Goal: Complete application form: Complete application form

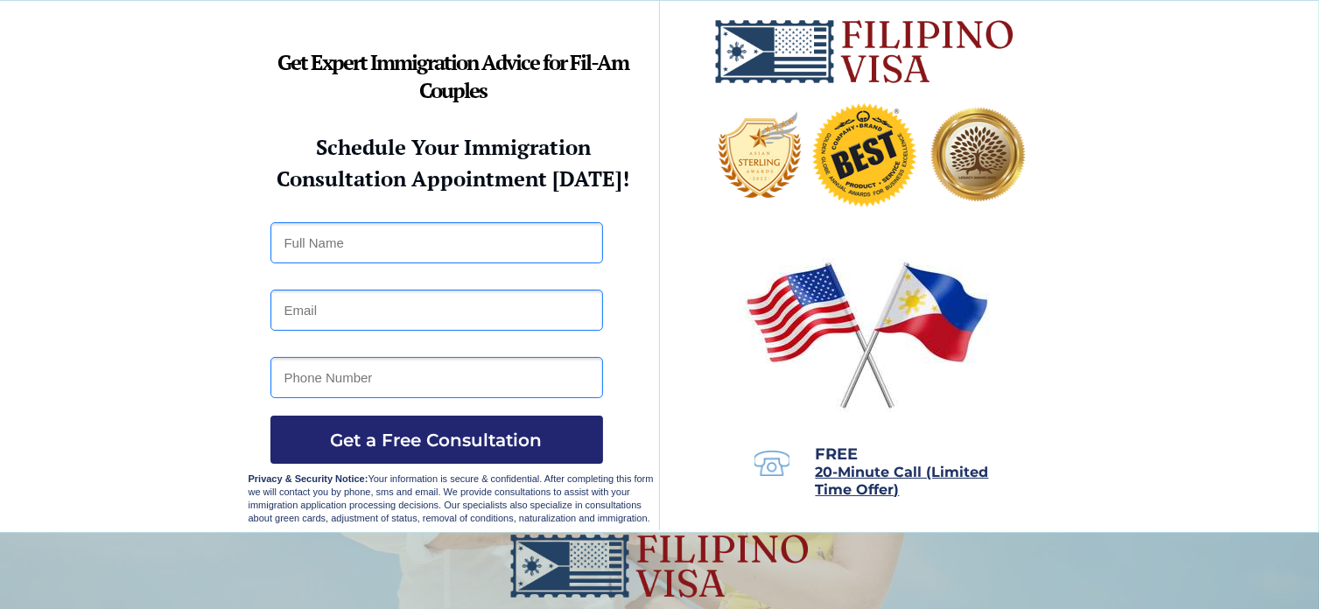
click at [330, 244] on input "text" at bounding box center [436, 242] width 333 height 41
type input "Anthony John L Reyes"
type input "09566932322"
click at [319, 317] on input "email" at bounding box center [436, 310] width 333 height 41
type input "ajlreyes@yahoo.com"
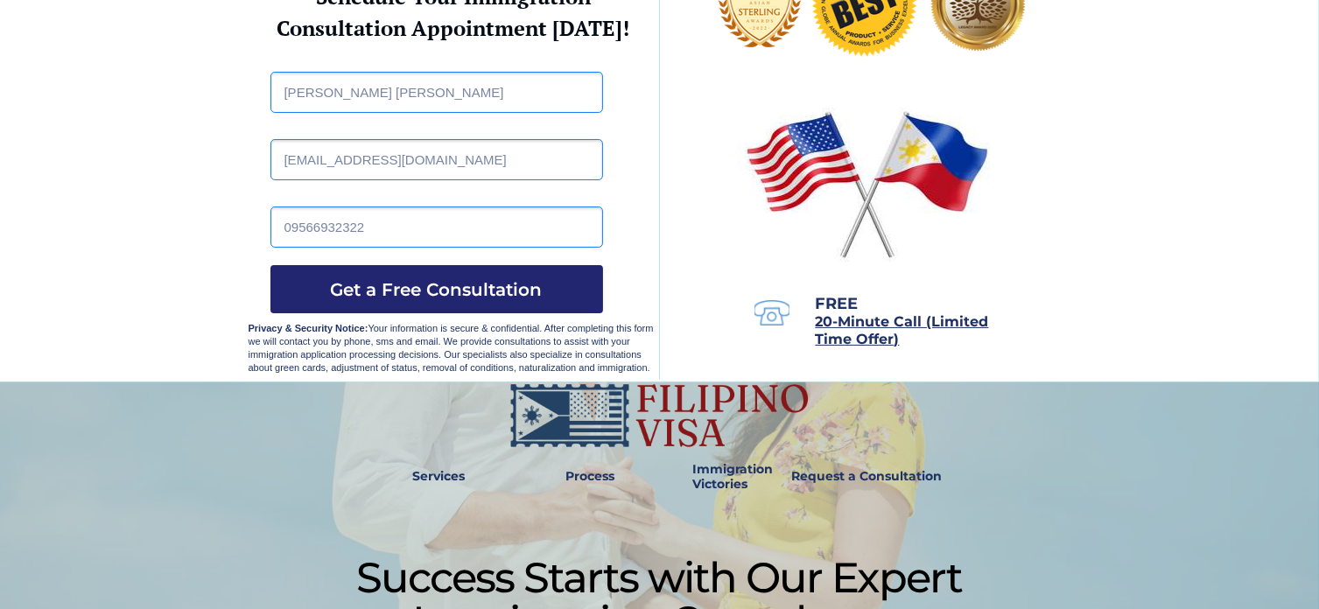
scroll to position [175, 0]
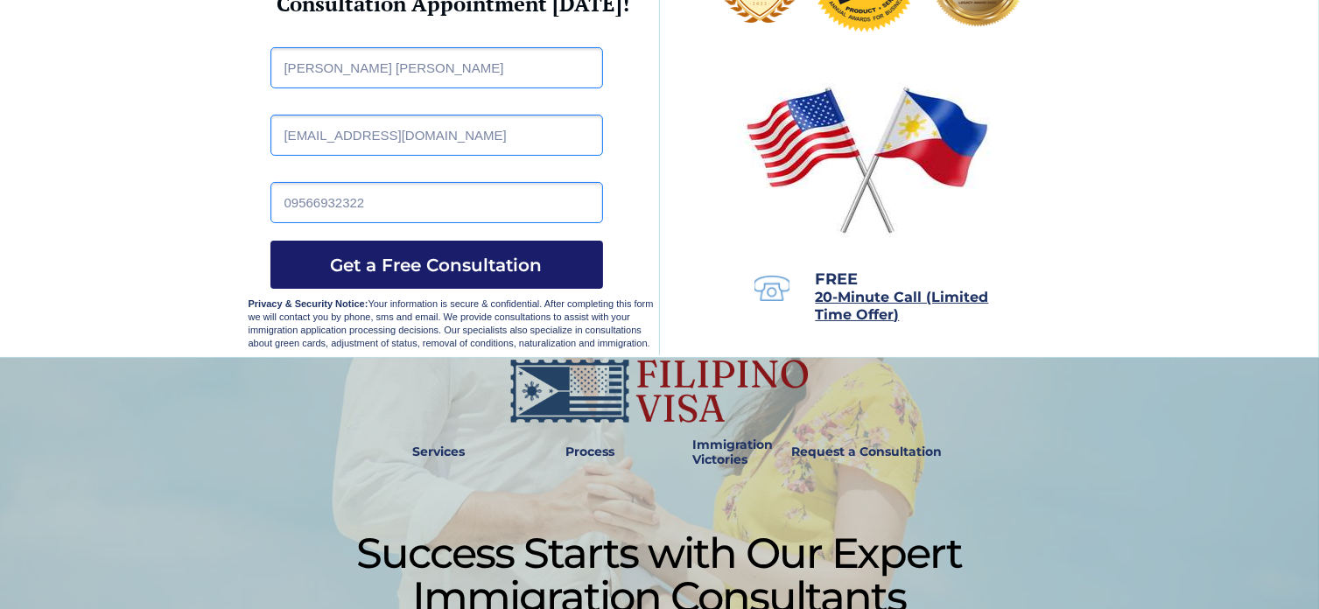
click at [455, 273] on span "Get a Free Consultation" at bounding box center [436, 265] width 333 height 21
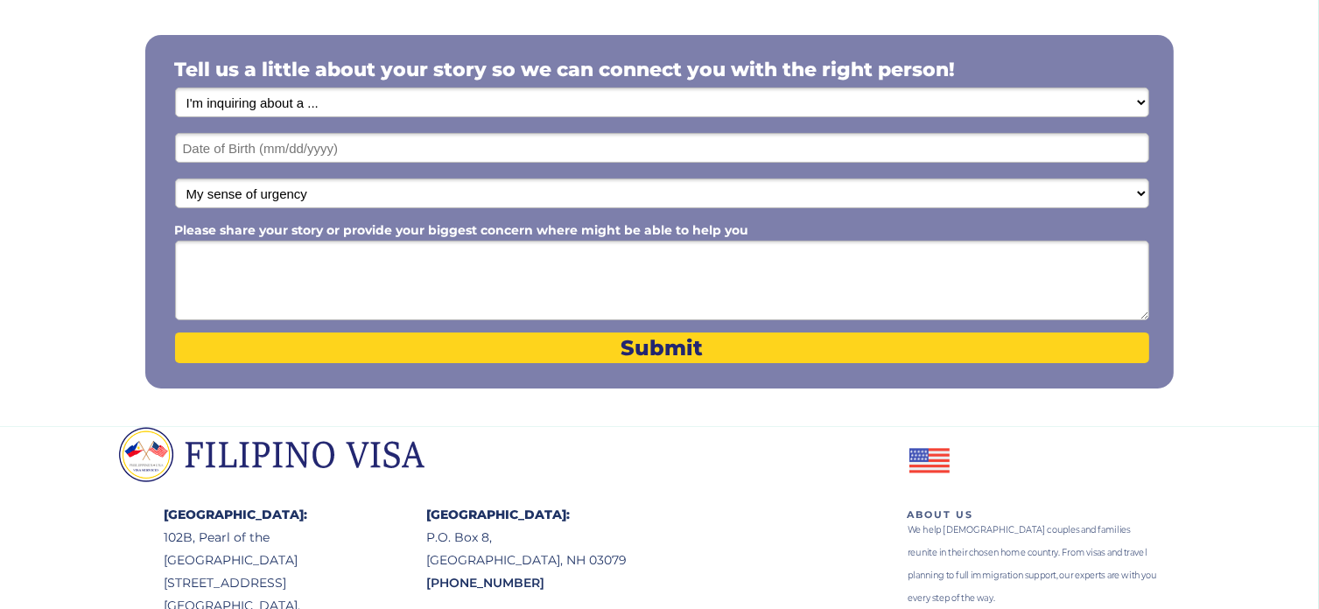
scroll to position [350, 0]
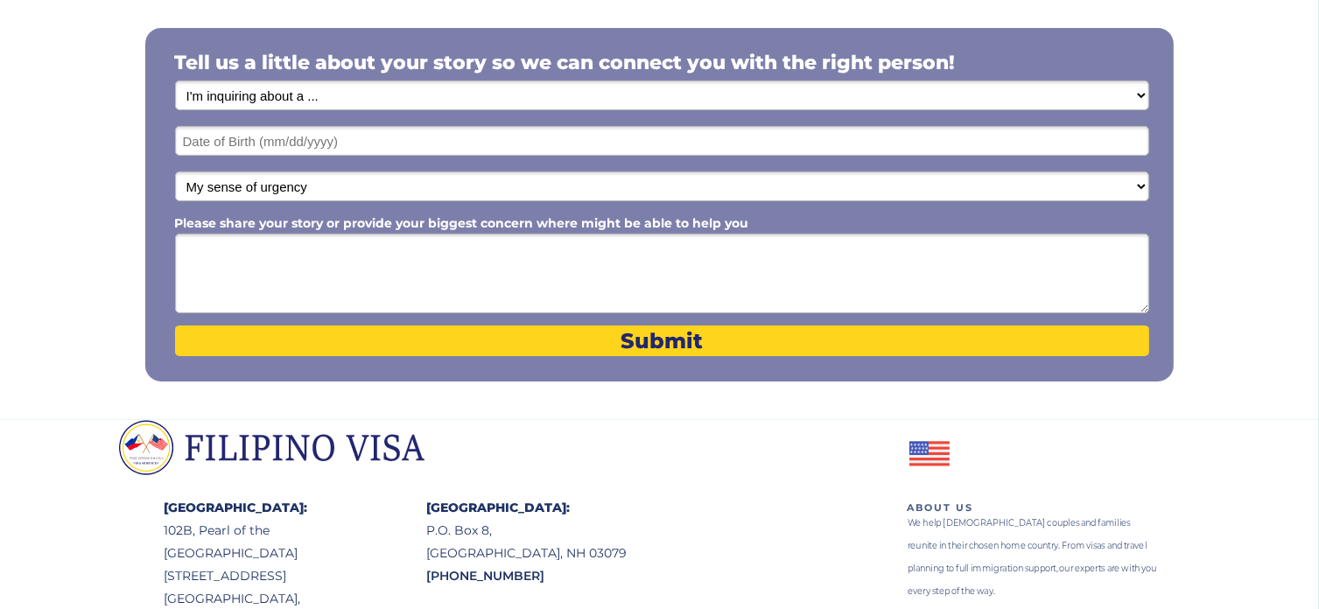
click at [326, 99] on select "I'm inquiring about a ... I don't know or other services Retirement Visa for Th…" at bounding box center [662, 96] width 974 height 30
select select "1795"
click at [175, 81] on select "I'm inquiring about a ... I don't know or other services Retirement Visa for Th…" at bounding box center [662, 96] width 974 height 30
click at [355, 140] on input "text" at bounding box center [662, 141] width 974 height 30
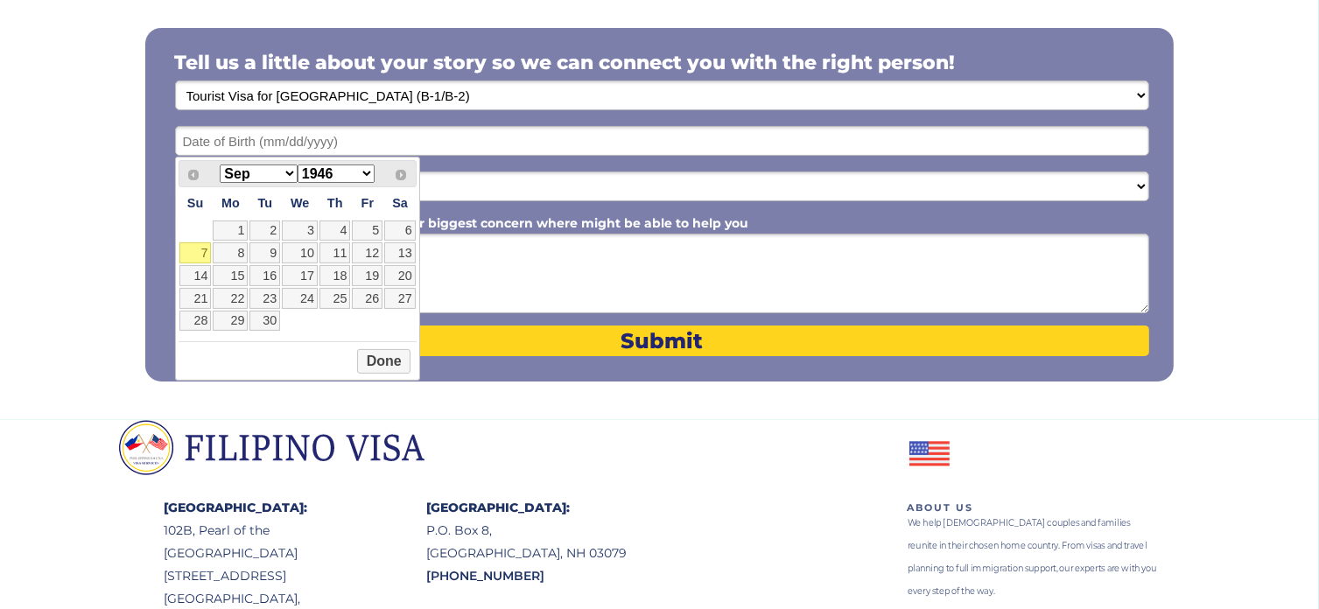
click at [288, 172] on select "Jan Feb Mar Apr May Jun Jul Aug Sep Oct Nov Dec" at bounding box center [258, 174] width 77 height 18
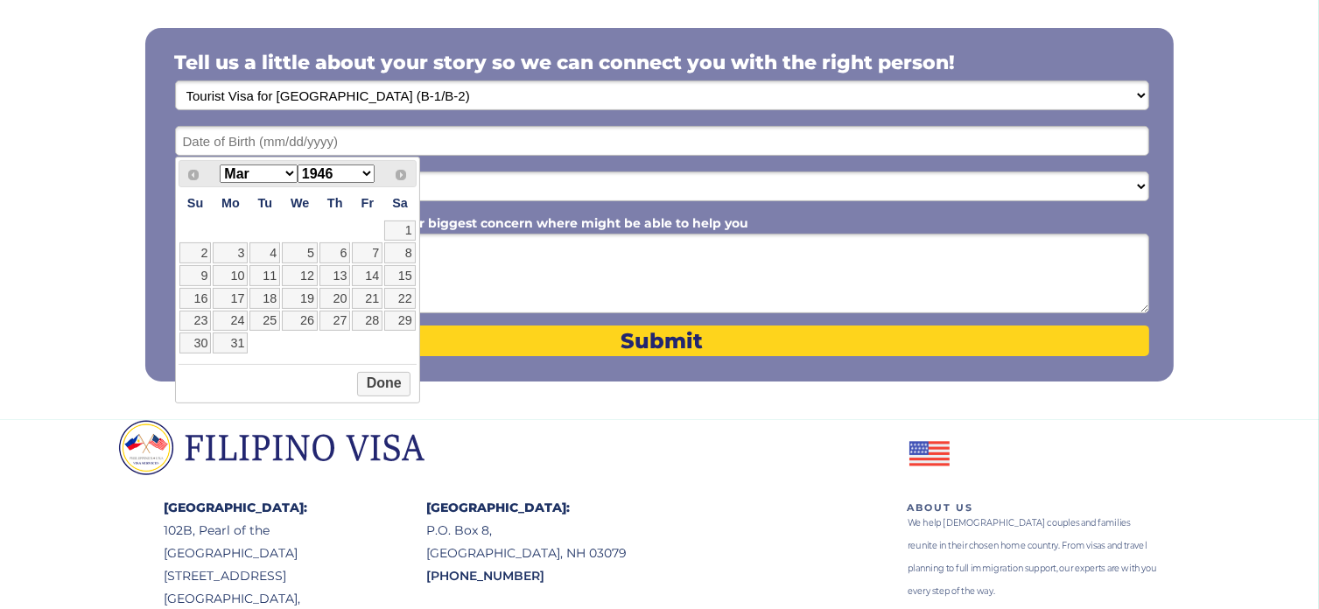
click at [359, 172] on select "1946 1947 1948 1949 1950 1951 1952 1953 1954 1955 1956 1957 1958 1959 1960 1961…" at bounding box center [336, 174] width 77 height 18
click at [382, 374] on button "Done" at bounding box center [383, 361] width 53 height 25
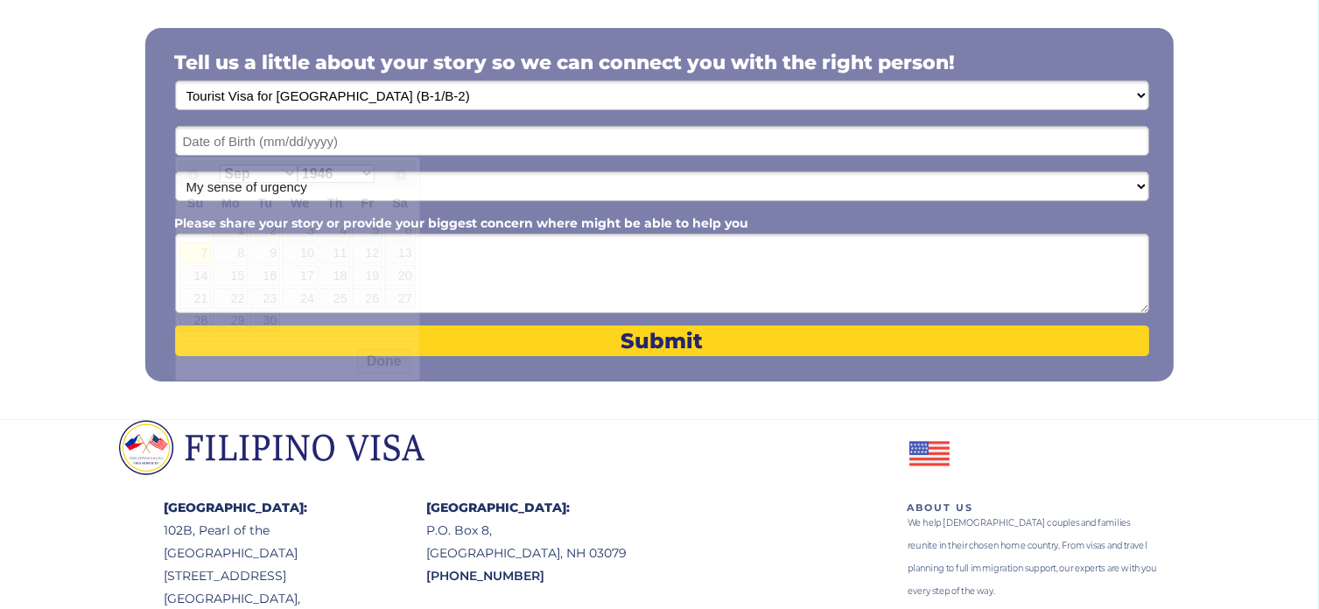
click at [354, 139] on input "text" at bounding box center [662, 141] width 974 height 30
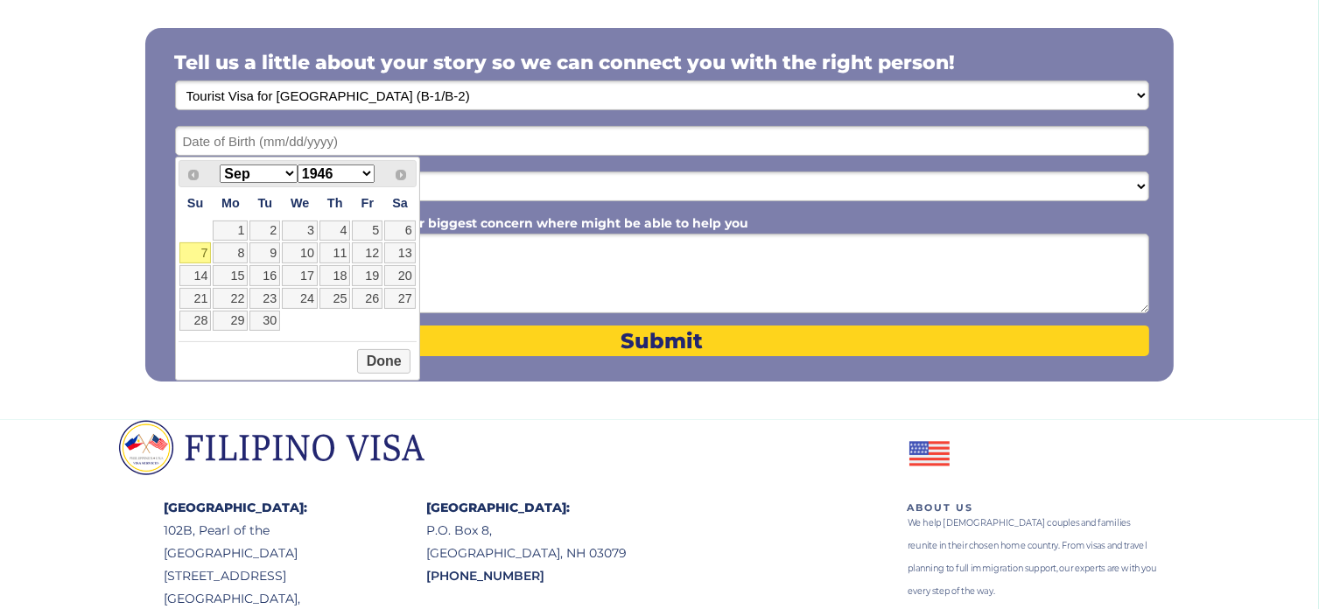
click at [285, 171] on select "Jan Feb Mar Apr May Jun Jul Aug Sep Oct Nov Dec" at bounding box center [258, 174] width 77 height 18
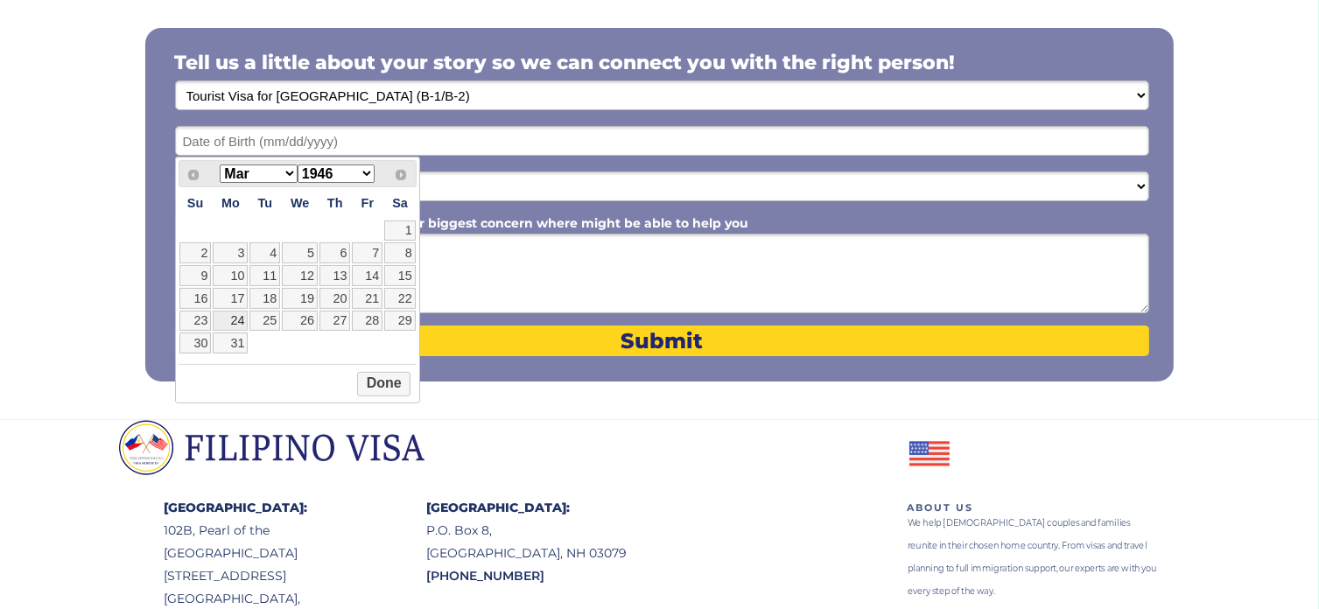
click at [239, 319] on link "24" at bounding box center [230, 321] width 35 height 21
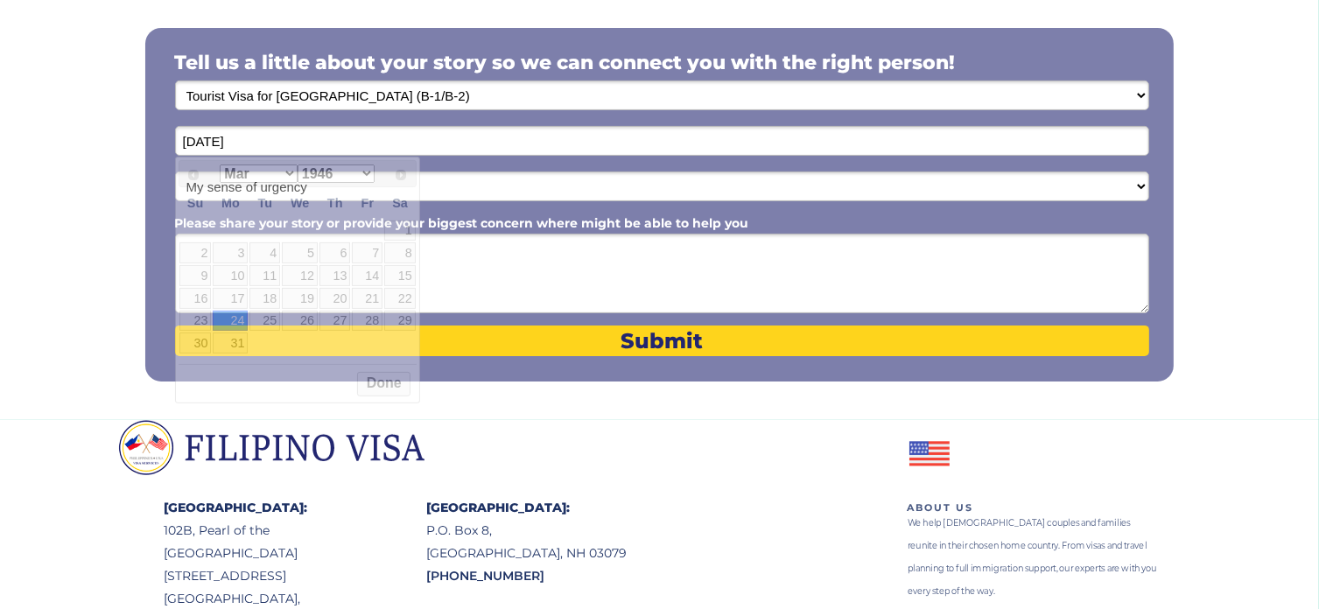
click at [258, 139] on input "03/24/2025" at bounding box center [662, 141] width 974 height 30
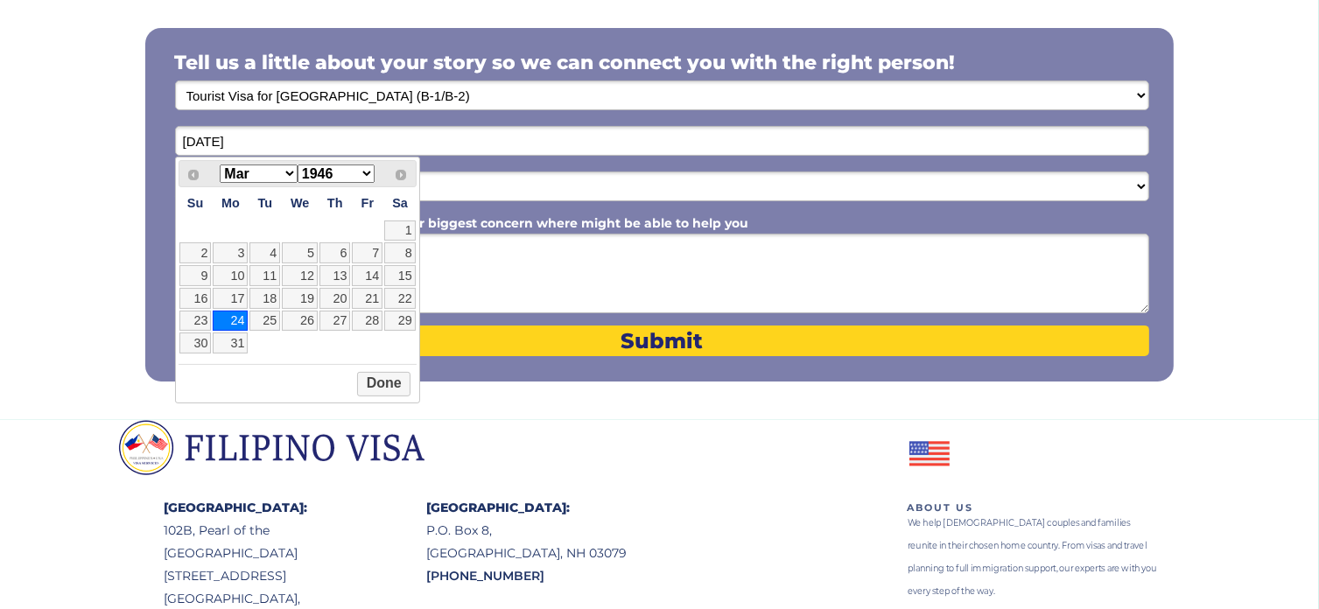
click at [368, 174] on select "1946 1947 1948 1949 1950 1951 1952 1953 1954 1955 1956 1957 1958 1959 1960 1961…" at bounding box center [336, 174] width 77 height 18
click at [377, 365] on button "Done" at bounding box center [383, 361] width 53 height 25
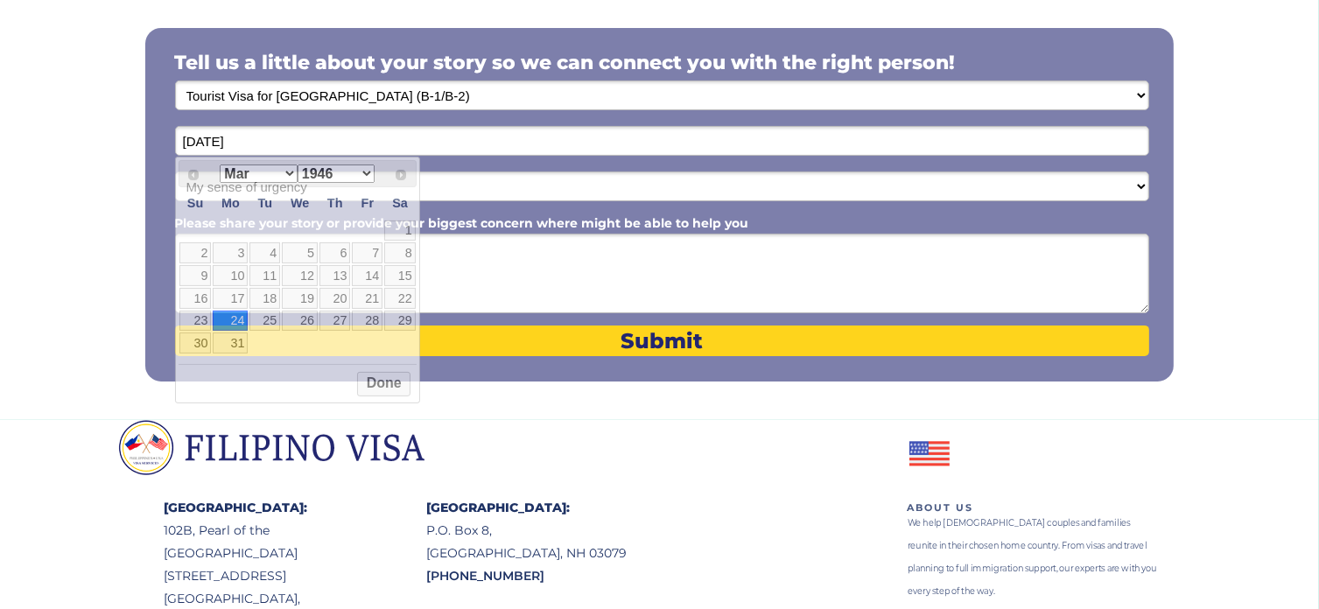
click at [263, 142] on input "03/24/2025" at bounding box center [662, 141] width 974 height 30
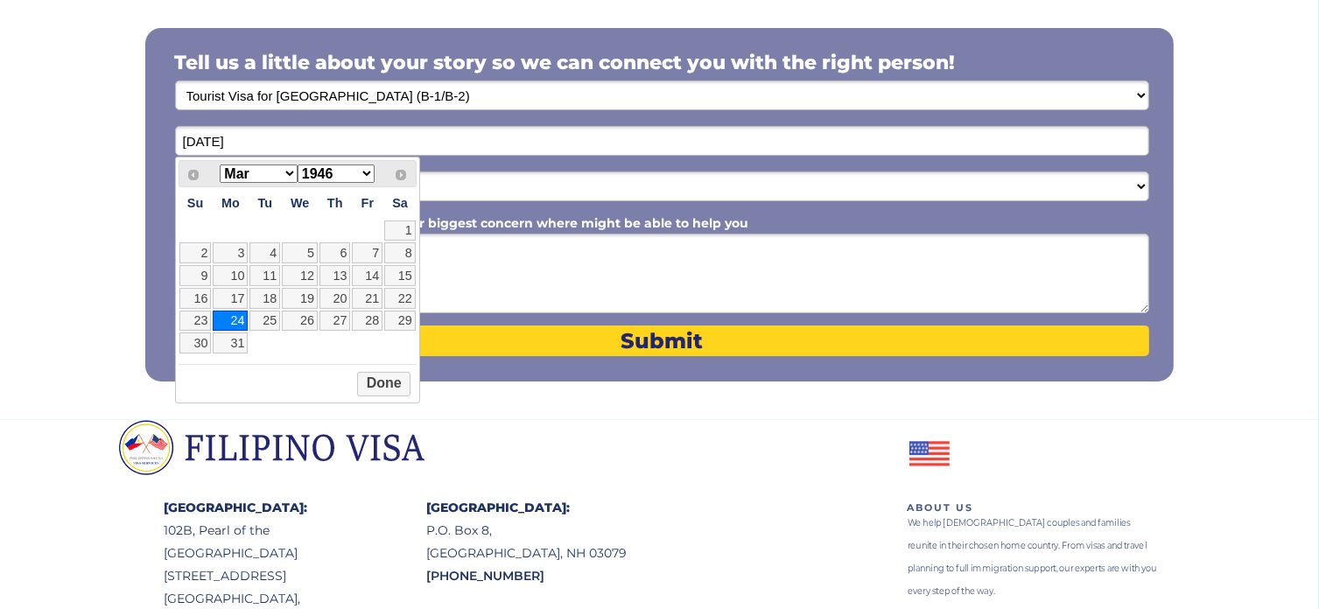
click at [248, 139] on input "03/24/2025" at bounding box center [662, 141] width 974 height 30
click at [366, 172] on select "1946 1947 1948 1949 1950 1951 1952 1953 1954 1955 1956 1957 1958 1959 1960 1961…" at bounding box center [336, 174] width 77 height 18
click at [364, 177] on select "1946 1947 1948 1949 1950 1951 1952 1953 1954 1955 1956 1957 1958 1959 1960 1961…" at bounding box center [336, 174] width 77 height 18
click at [398, 303] on link "24" at bounding box center [400, 298] width 32 height 21
type input "[DATE]"
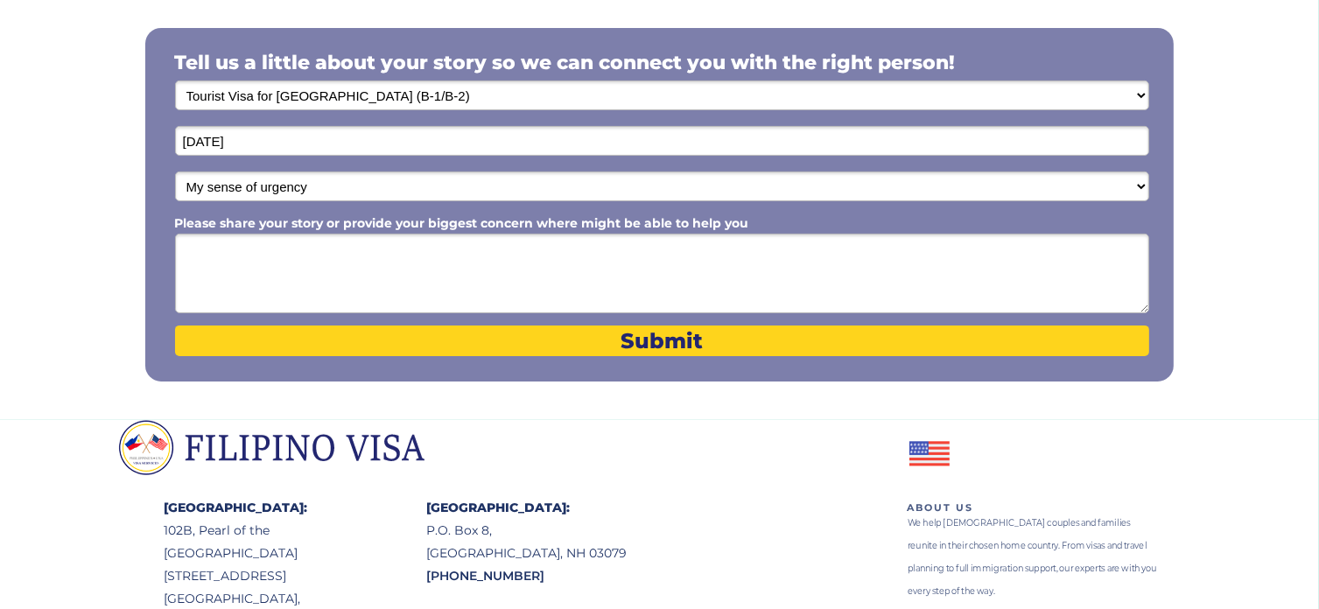
click at [309, 193] on select "My sense of urgency Low Priority - I'm just looking Medium High Priority - I ne…" at bounding box center [662, 187] width 974 height 30
select select "1803"
click at [175, 172] on select "My sense of urgency Low Priority - I'm just looking Medium High Priority - I ne…" at bounding box center [662, 187] width 974 height 30
click at [214, 252] on textarea "Please share your story or provide your biggest concern where might be able to …" at bounding box center [662, 274] width 974 height 80
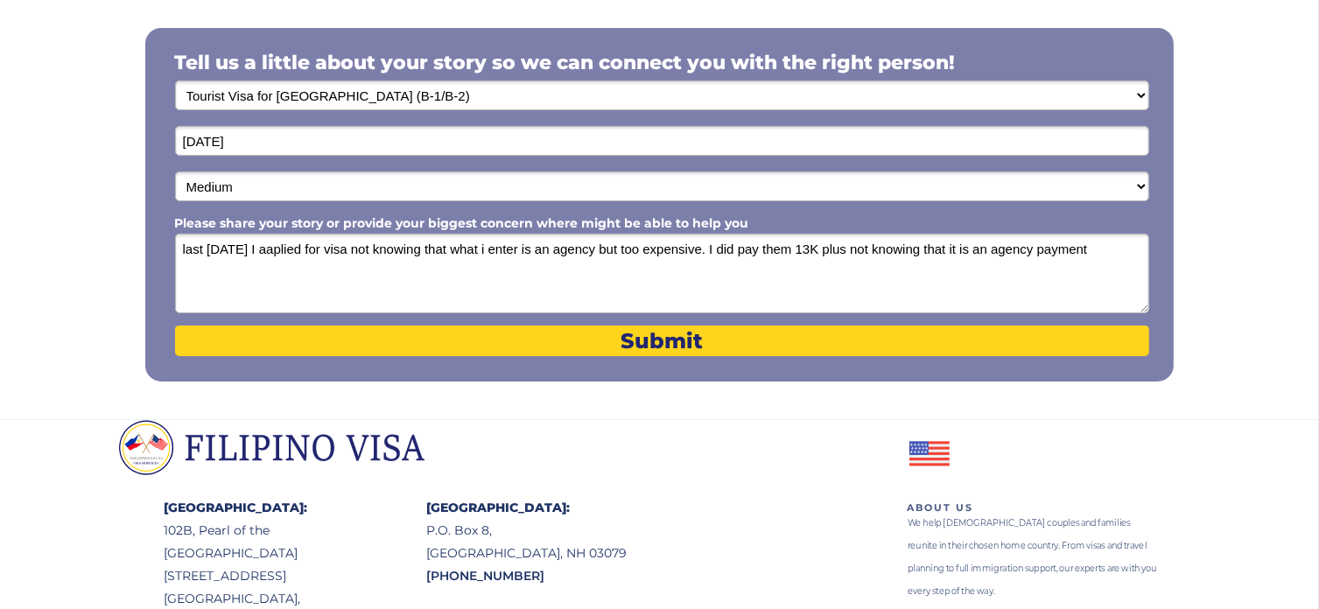
click at [305, 251] on textarea "last July 23, 2025 I aaplied for visa not knowing that what i enter is an agenc…" at bounding box center [662, 274] width 974 height 80
click at [307, 249] on textarea "last July 23, 2025 I aplied for visa not knowing that what i enter is an agency…" at bounding box center [662, 274] width 974 height 80
click at [522, 248] on textarea "last July 23, 2025 I applied for visa not knowing that what i enter is an agenc…" at bounding box center [662, 274] width 974 height 80
click at [1130, 249] on textarea "last July 23, 2025 I applied for visa not knowing that what I enter is an agenc…" at bounding box center [662, 274] width 974 height 80
click at [242, 265] on textarea "last July 23, 2025 I applied for visa not knowing that what I enter is an agenc…" at bounding box center [662, 274] width 974 height 80
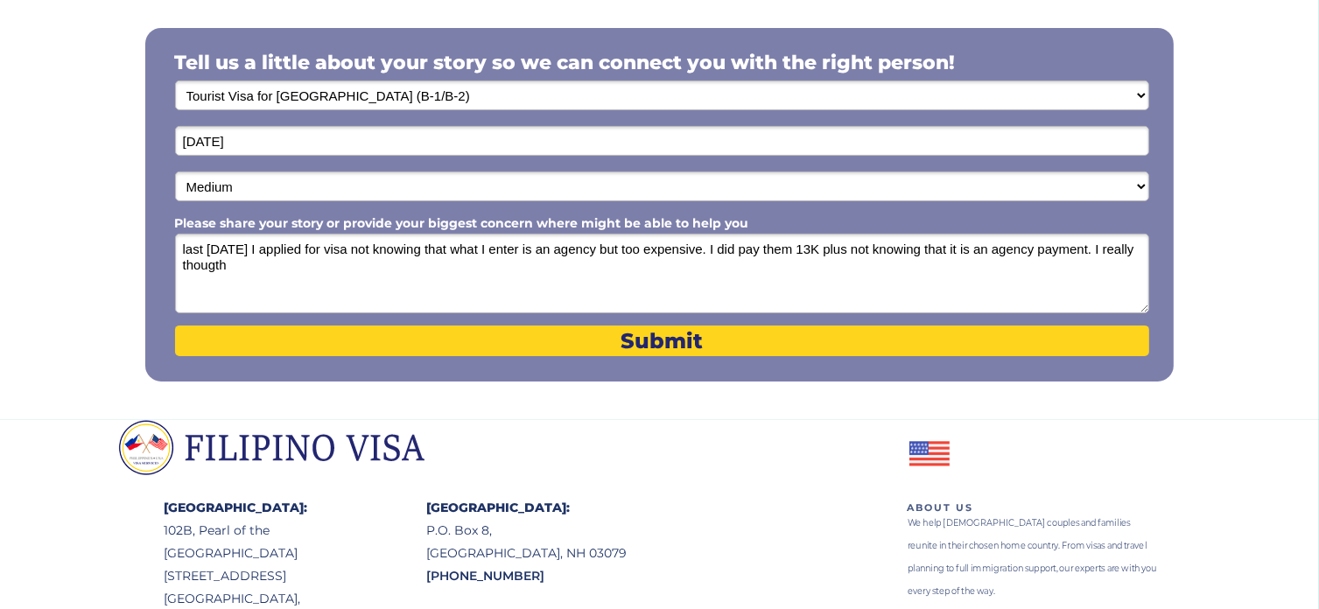
click at [268, 264] on textarea "last July 23, 2025 I applied for visa not knowing that what I enter is an agenc…" at bounding box center [662, 274] width 974 height 80
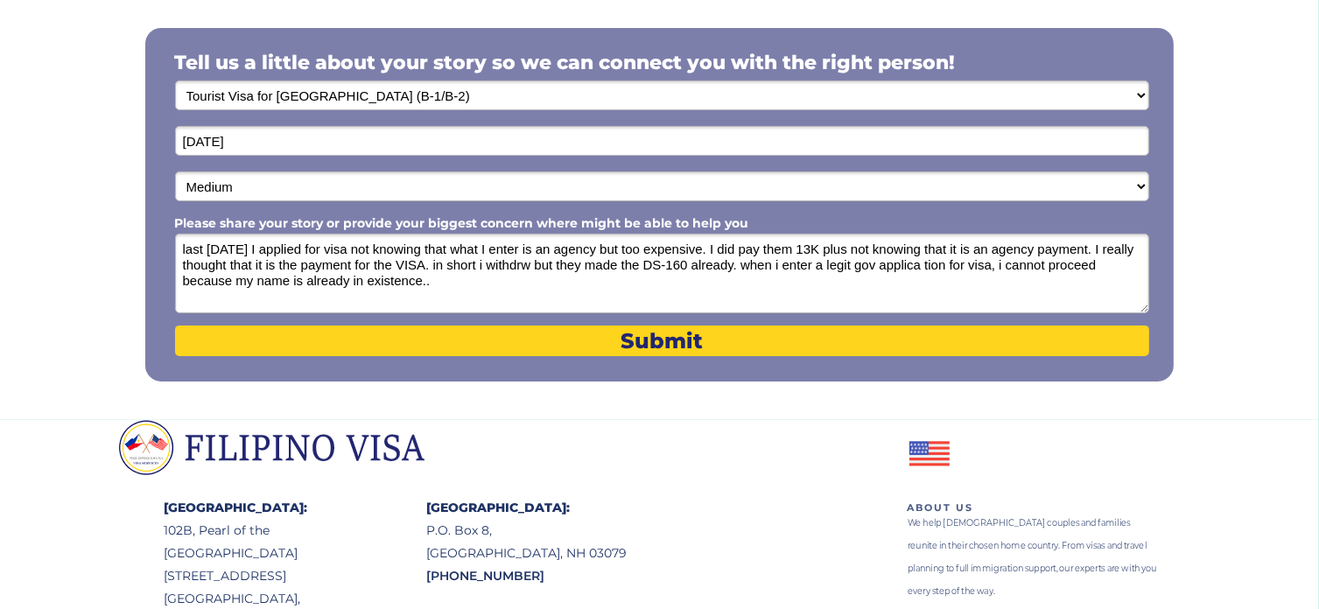
click at [436, 279] on textarea "last July 23, 2025 I applied for visa not knowing that what I enter is an agenc…" at bounding box center [662, 274] width 974 height 80
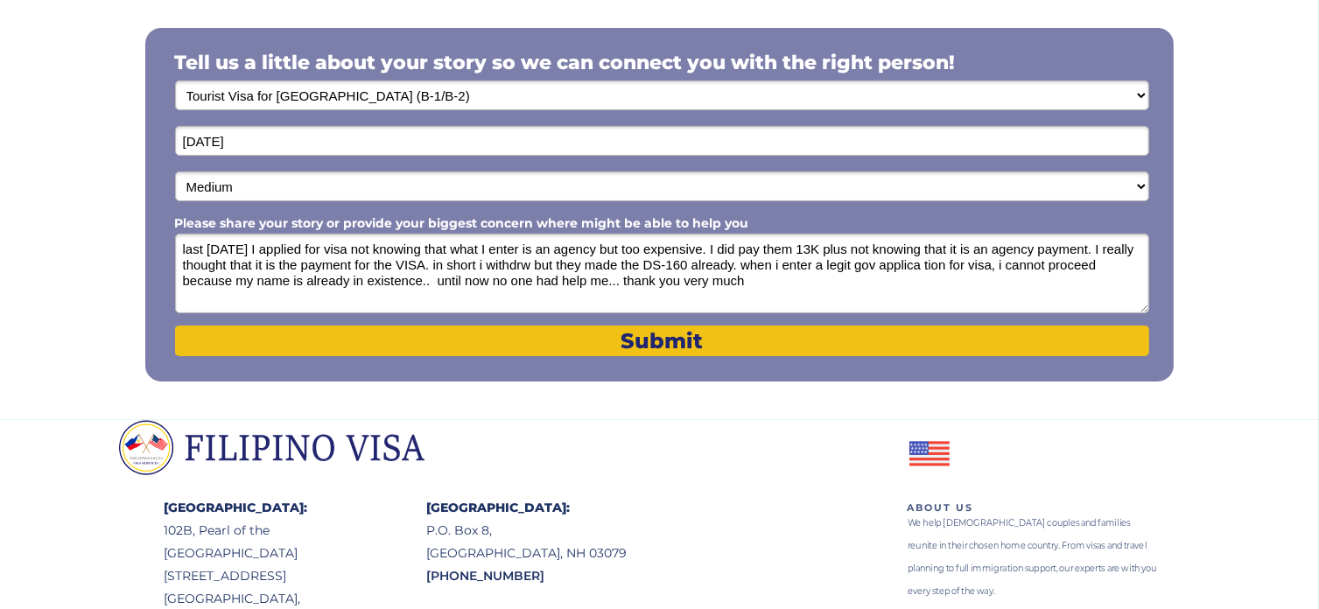
type textarea "last [DATE] I applied for visa not knowing that what I enter is an agency but t…"
click at [679, 346] on span "Submit" at bounding box center [662, 340] width 974 height 25
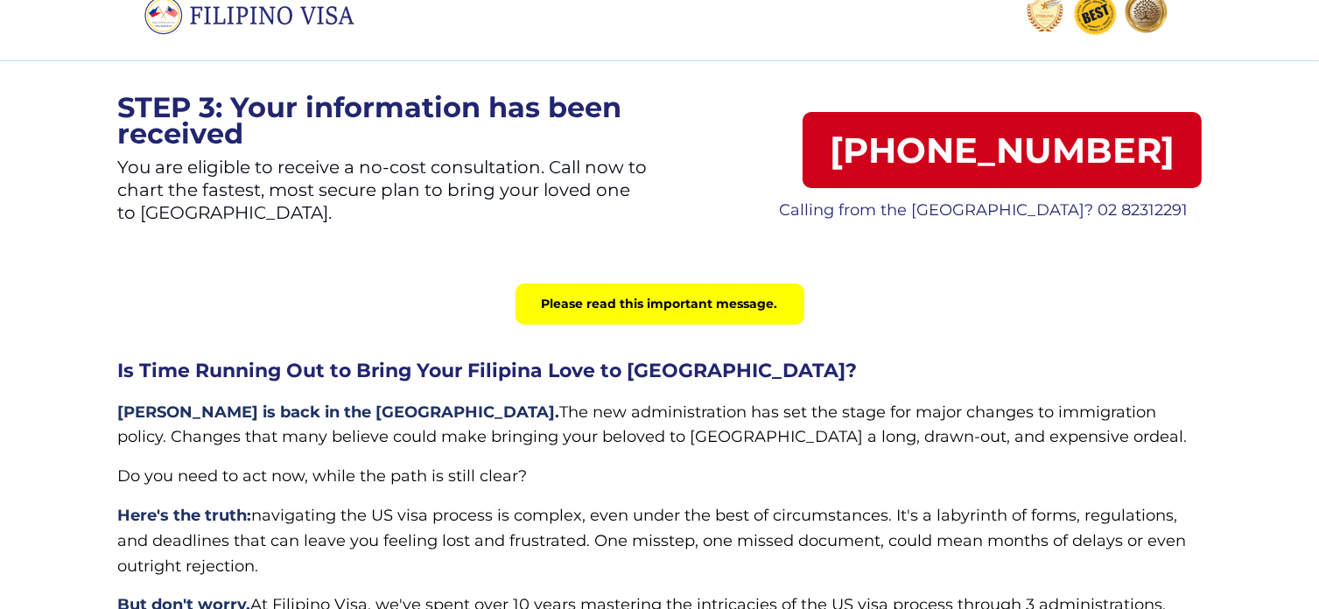
scroll to position [88, 0]
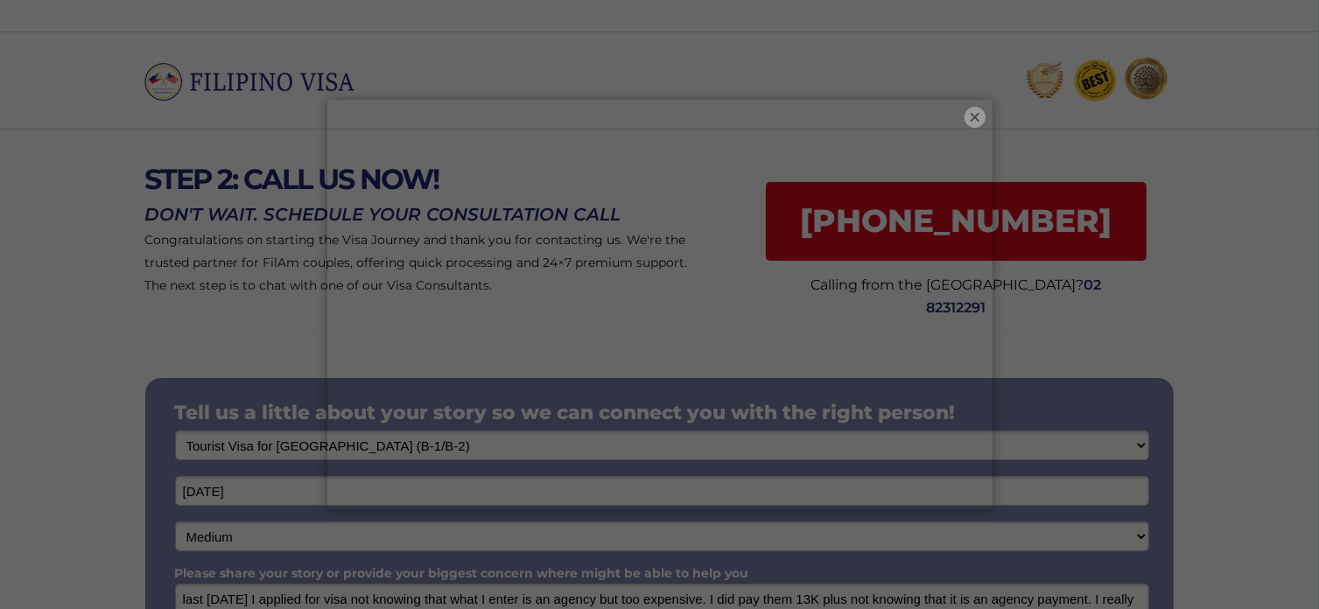
click at [970, 115] on button "×" at bounding box center [974, 117] width 21 height 21
